Goal: Obtain resource: Obtain resource

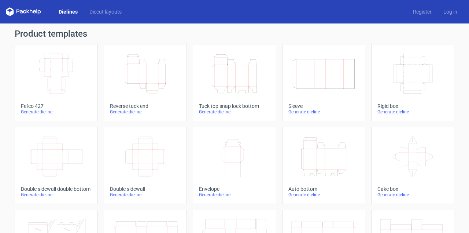
click at [142, 67] on icon "Height Depth Width" at bounding box center [145, 73] width 65 height 41
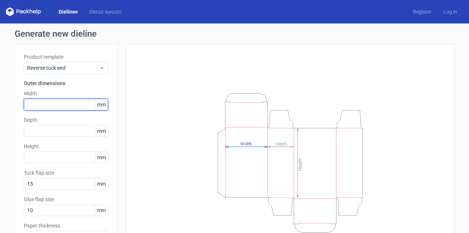
click at [40, 100] on input "text" at bounding box center [66, 105] width 84 height 12
type input "90"
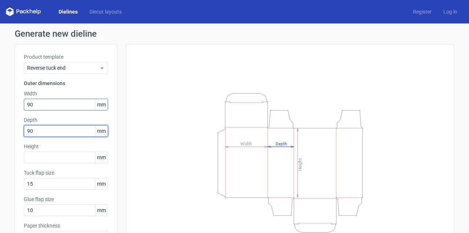
type input "90"
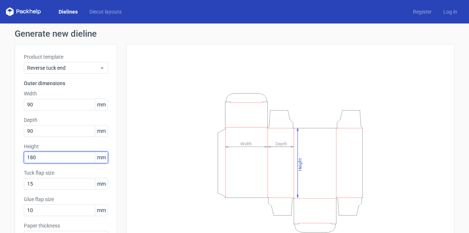
scroll to position [53, 0]
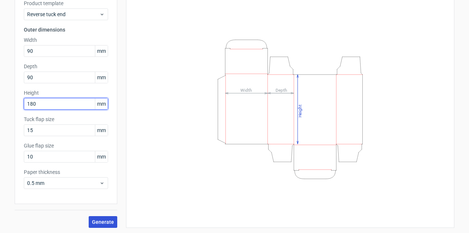
type input "180"
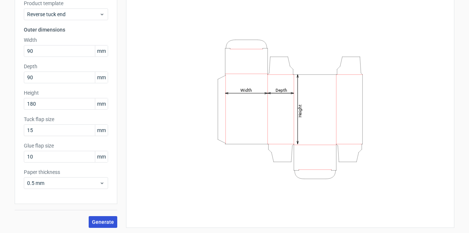
click at [100, 220] on span "Generate" at bounding box center [103, 221] width 22 height 5
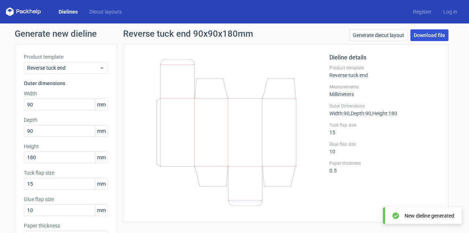
click at [414, 37] on link "Download file" at bounding box center [429, 35] width 38 height 12
